Goal: Task Accomplishment & Management: Use online tool/utility

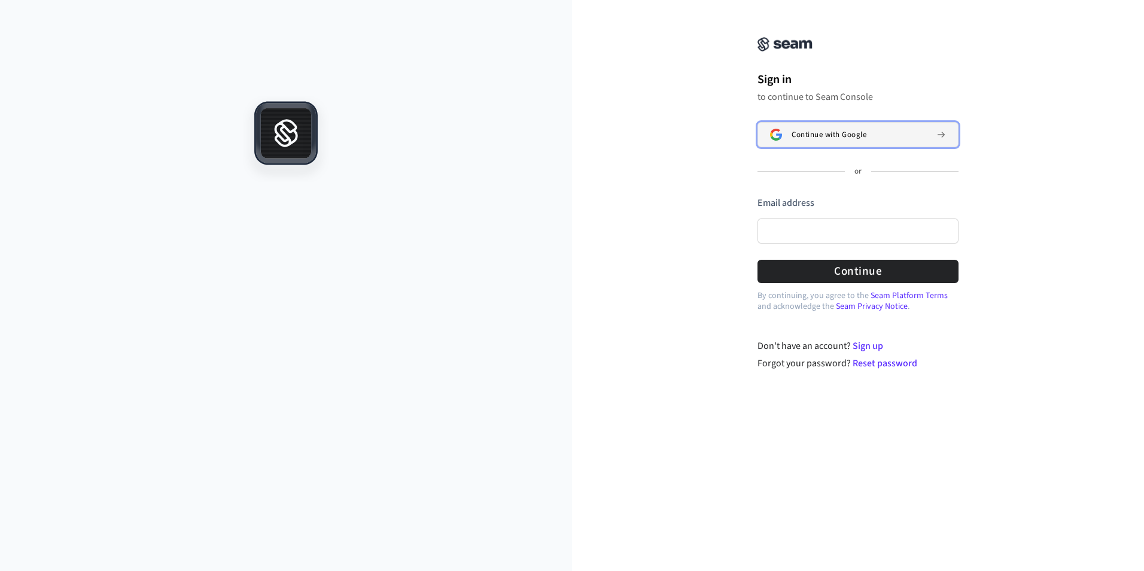
click at [825, 135] on span "Continue with Google" at bounding box center [829, 135] width 75 height 10
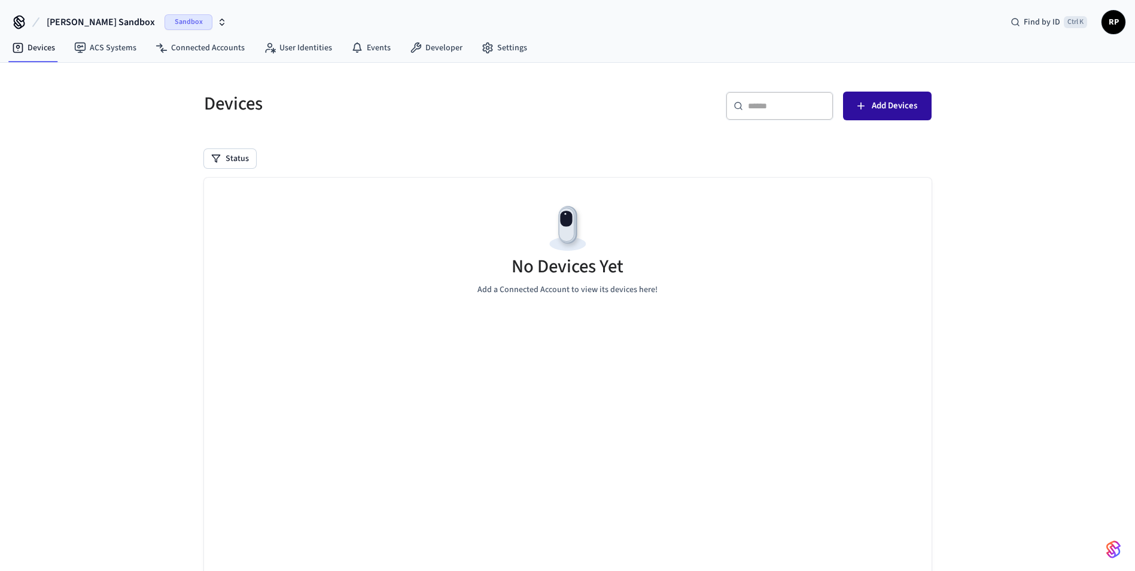
click at [909, 99] on span "Add Devices" at bounding box center [894, 106] width 45 height 16
